Goal: Contribute content

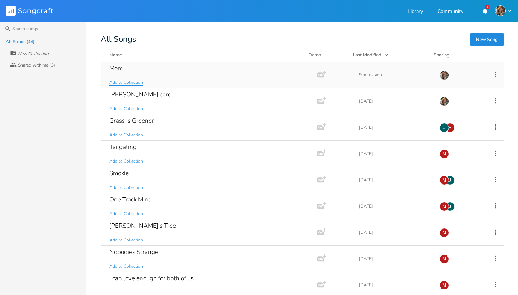
click at [128, 80] on span "Add to Collection" at bounding box center [126, 83] width 34 height 6
click at [129, 68] on div "Mom Add to Collection" at bounding box center [207, 75] width 197 height 26
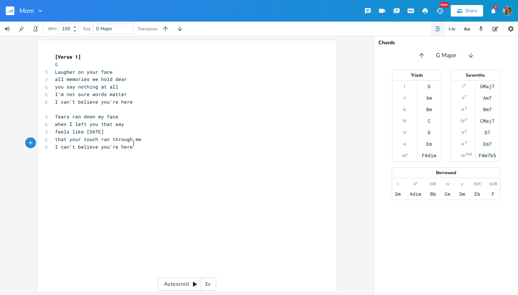
click at [150, 143] on pre "I can't believe you're here" at bounding box center [184, 147] width 260 height 8
type textarea "some ht"
type textarea "you ht"
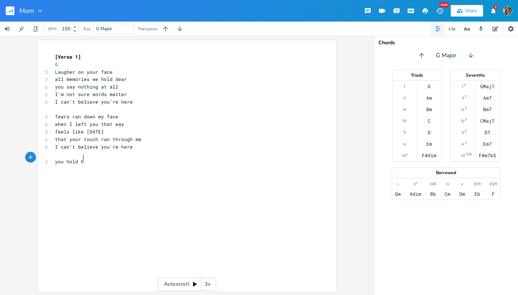
type textarea "hold ht"
type textarea "me toward ht"
type textarea "="
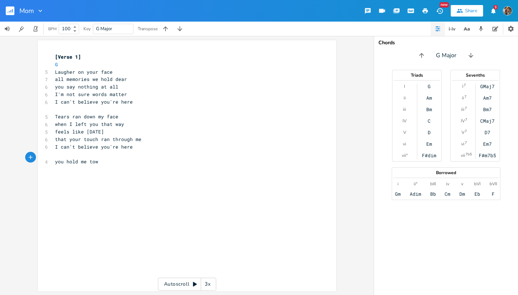
scroll to position [0, 3]
type textarea "gether ht"
type textarea "whether ht"
type textarea "tyiu"
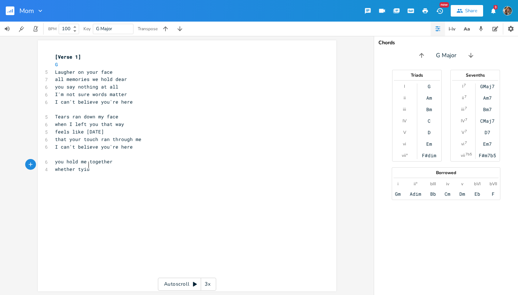
scroll to position [0, 7]
type textarea "you ht"
type textarea "agree"
type textarea "i ht"
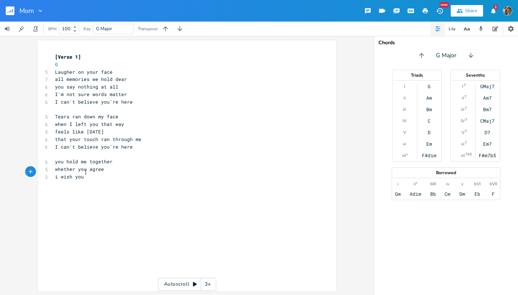
type textarea "wish you ht"
type textarea "where"
type textarea "in ht"
type textarea "y"
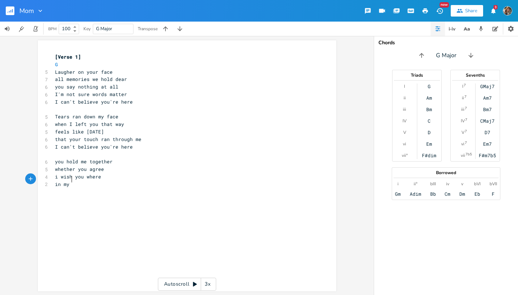
type textarea "my ht"
type textarea "lonele ht"
type textarea "t ht"
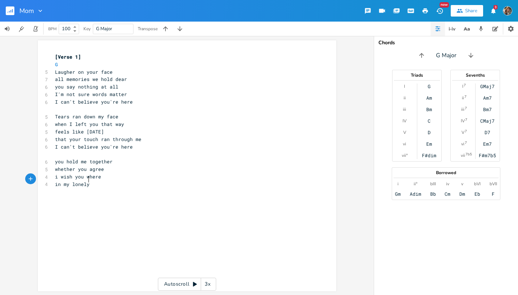
type textarea "y"
click at [61, 77] on span "all memories we hold dear" at bounding box center [91, 79] width 72 height 6
